Goal: Task Accomplishment & Management: Complete application form

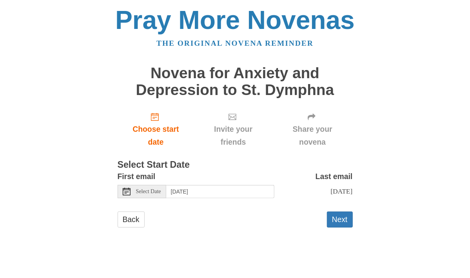
click at [150, 194] on span "Select Date" at bounding box center [148, 191] width 25 height 5
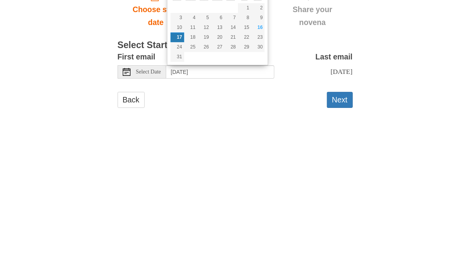
click at [339, 228] on button "Next" at bounding box center [340, 220] width 26 height 16
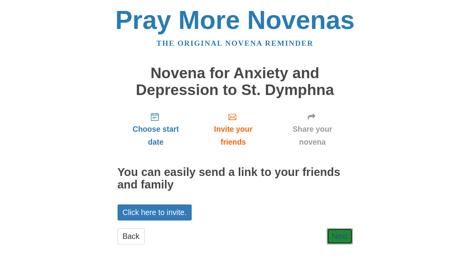
click at [345, 238] on link "Next" at bounding box center [340, 237] width 26 height 16
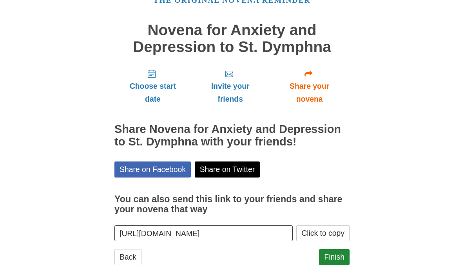
scroll to position [43, 0]
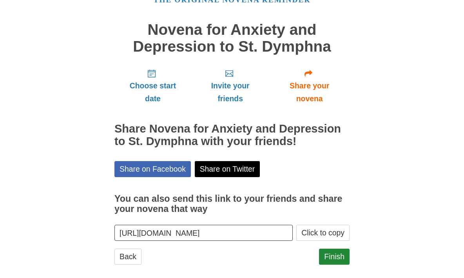
click at [377, 251] on div "Pray More Novenas The original novena reminder Novena for Anxiety and Depressio…" at bounding box center [232, 122] width 380 height 331
click at [381, 254] on div "Pray More Novenas The original novena reminder Novena for Anxiety and Depressio…" at bounding box center [232, 122] width 380 height 331
click at [384, 255] on div "Pray More Novenas The original novena reminder Novena for Anxiety and Depressio…" at bounding box center [232, 122] width 380 height 331
click at [384, 250] on div "Pray More Novenas The original novena reminder Novena for Anxiety and Depressio…" at bounding box center [232, 122] width 380 height 331
click at [383, 257] on div "Pray More Novenas The original novena reminder Novena for Anxiety and Depressio…" at bounding box center [232, 122] width 380 height 331
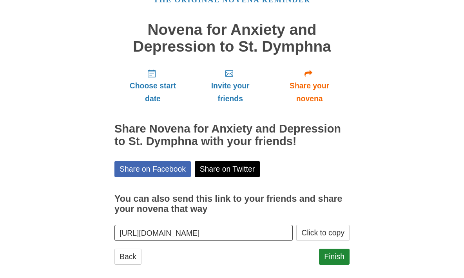
click at [385, 255] on div "Pray More Novenas The original novena reminder Novena for Anxiety and Depressio…" at bounding box center [232, 122] width 380 height 331
click at [384, 252] on div "Pray More Novenas The original novena reminder Novena for Anxiety and Depressio…" at bounding box center [232, 122] width 380 height 331
click at [340, 262] on link "Finish" at bounding box center [334, 257] width 31 height 16
